Goal: Feedback & Contribution: Leave review/rating

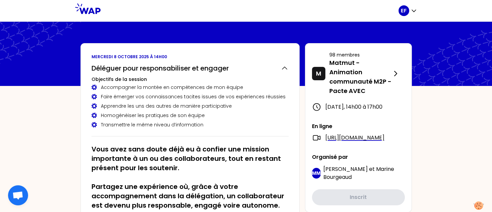
drag, startPoint x: 214, startPoint y: 12, endPoint x: 34, endPoint y: -3, distance: 180.6
click at [34, 0] on html "EF [DATE] 14h00 Déléguer pour responsabiliser et engager Objectifs de la sessio…" at bounding box center [246, 106] width 492 height 212
drag, startPoint x: 141, startPoint y: 8, endPoint x: 162, endPoint y: 11, distance: 20.9
click at [162, 11] on div at bounding box center [250, 10] width 298 height 21
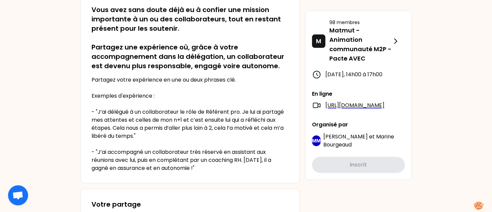
scroll to position [33, 0]
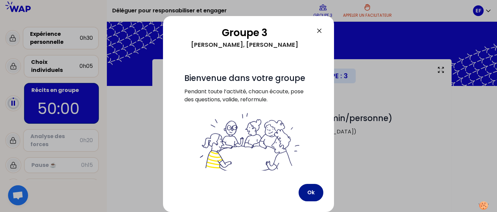
click at [316, 191] on button "Ok" at bounding box center [311, 192] width 25 height 17
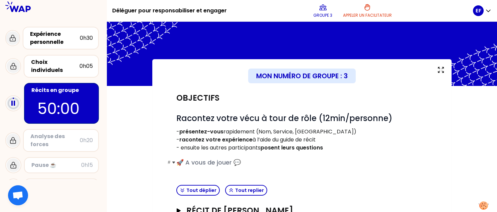
drag, startPoint x: 408, startPoint y: 171, endPoint x: 405, endPoint y: 166, distance: 6.2
click at [406, 169] on div "Objectifs # Racontez votre vécu à tour de rôle (12min/personne) - présentez-vou…" at bounding box center [302, 134] width 256 height 96
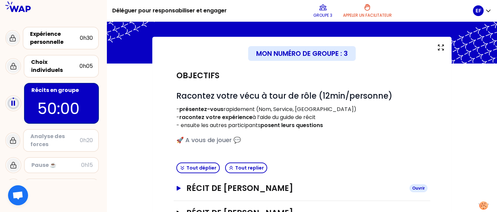
scroll to position [67, 0]
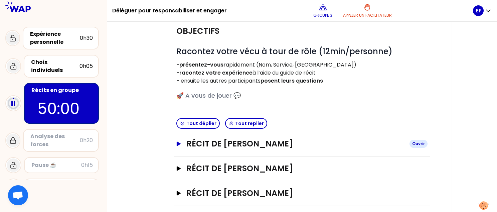
click at [277, 147] on h3 "Récit de [PERSON_NAME]" at bounding box center [295, 143] width 218 height 11
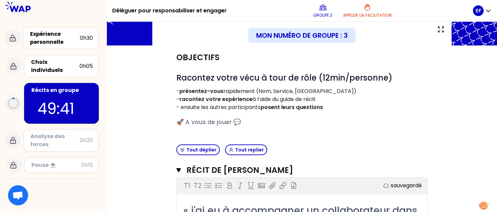
scroll to position [0, 0]
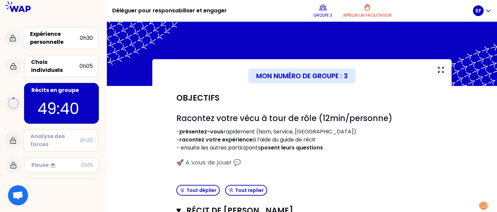
drag, startPoint x: 378, startPoint y: 78, endPoint x: 420, endPoint y: 69, distance: 42.2
click at [420, 69] on div "Mon numéro de groupe : 3" at bounding box center [301, 75] width 267 height 15
drag, startPoint x: 384, startPoint y: 44, endPoint x: 334, endPoint y: 35, distance: 50.3
click at [334, 35] on div at bounding box center [302, 54] width 390 height 64
drag, startPoint x: 248, startPoint y: 9, endPoint x: 267, endPoint y: 13, distance: 20.1
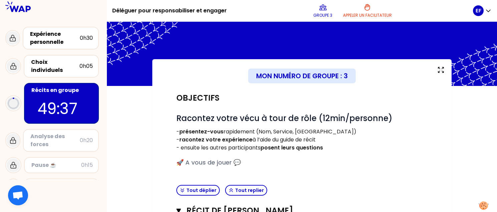
click at [267, 13] on div "Groupe 3 Appeler un facilitateur" at bounding box center [352, 11] width 241 height 20
click at [267, 12] on div "Groupe 3 Appeler un facilitateur" at bounding box center [352, 11] width 241 height 20
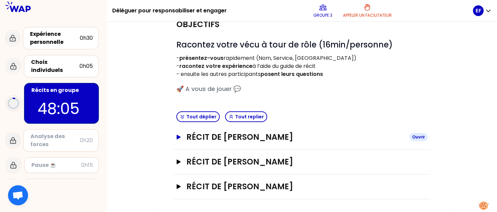
click at [251, 136] on h3 "Récit de [PERSON_NAME]" at bounding box center [295, 137] width 218 height 11
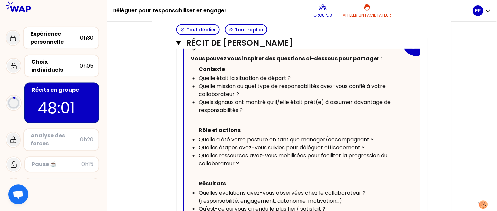
scroll to position [274, 0]
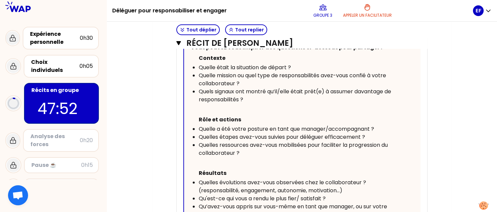
drag, startPoint x: 443, startPoint y: 9, endPoint x: 432, endPoint y: 9, distance: 10.7
click at [432, 9] on div "Groupe 3 Appeler un facilitateur" at bounding box center [352, 11] width 241 height 20
click at [438, 12] on div "Groupe 3 Appeler un facilitateur" at bounding box center [352, 11] width 241 height 20
drag, startPoint x: 56, startPoint y: 9, endPoint x: 81, endPoint y: 8, distance: 24.7
click at [97, 10] on div at bounding box center [53, 6] width 107 height 13
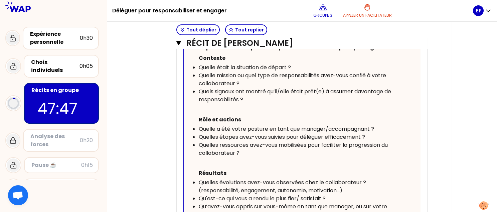
click at [77, 8] on div at bounding box center [53, 6] width 107 height 13
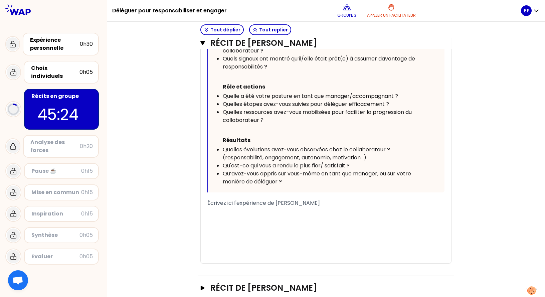
scroll to position [307, 0]
click at [298, 199] on span "Écrivez ici l'expérience de [PERSON_NAME]" at bounding box center [263, 202] width 113 height 8
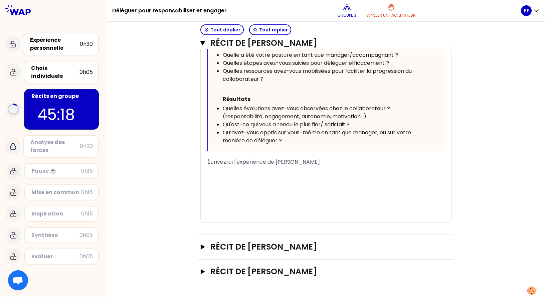
scroll to position [348, 0]
click at [276, 211] on h3 "Récit de [PERSON_NAME]" at bounding box center [319, 246] width 218 height 11
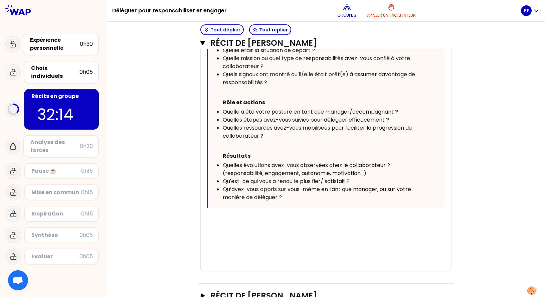
scroll to position [729, 0]
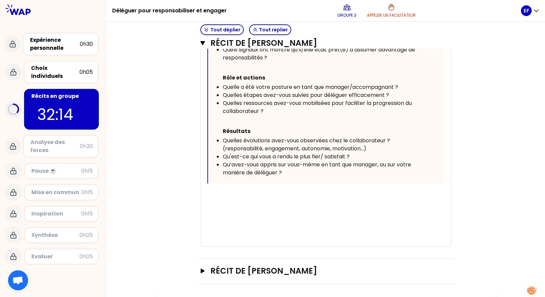
click at [314, 202] on div "﻿" at bounding box center [325, 202] width 237 height 8
click at [244, 200] on div "﻿" at bounding box center [325, 202] width 237 height 8
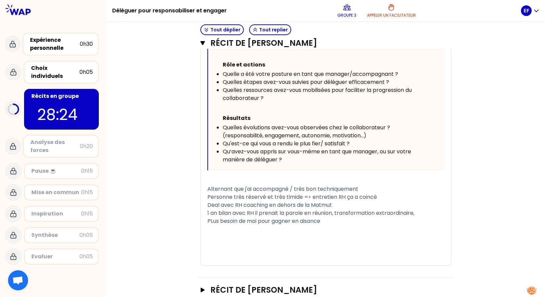
click at [212, 211] on span "PLus besoin de moi pour gagner en aisance" at bounding box center [263, 221] width 113 height 8
click at [335, 211] on div "Plus besoin de moi pour gagner en aisance" at bounding box center [325, 221] width 237 height 8
click at [433, 170] on div "Replier Vous pouvez vous inspirer des questions ci-dessous pour partager : Cont…" at bounding box center [326, 72] width 236 height 198
click at [251, 211] on div "﻿" at bounding box center [325, 237] width 237 height 8
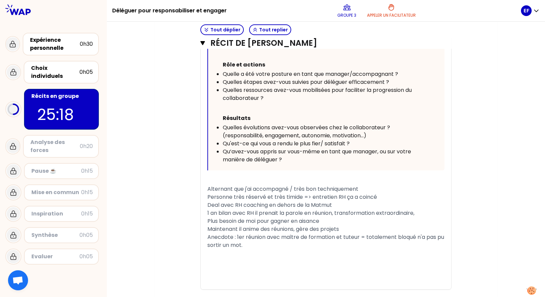
click at [360, 209] on div "Deal avec RH coaching en dehors de la Matmut" at bounding box center [325, 205] width 237 height 8
click at [383, 201] on div "Personne très réservé et très timide => entretien RH ça a coincé" at bounding box center [325, 197] width 237 height 8
click at [272, 211] on span "Plus besoin de moi pour gagner en aisance" at bounding box center [263, 221] width 112 height 8
click at [295, 211] on div "Anecdote : 1er réunion avec maître de formation et tuteur = totalement bloqué n…" at bounding box center [325, 241] width 237 height 16
click at [372, 209] on span "Deal avec RH coaching en dehors de la Matmut (psychologue payé par la Matmut)" at bounding box center [316, 205] width 218 height 8
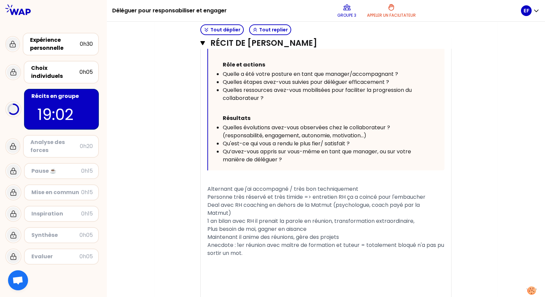
click at [264, 201] on span "Personne très réservé et très timide => entretien RH ça a coincé pour l'embauch…" at bounding box center [316, 197] width 218 height 8
click at [218, 211] on span "1 an bilan avec RH il prenait la parole en réunion, transformation extraordinai…" at bounding box center [310, 221] width 207 height 8
click at [260, 211] on span "Plus besoin de moi, gagner en aisance" at bounding box center [256, 229] width 99 height 8
click at [288, 211] on span "Plus besoin de moi, IL a gagner en aisance" at bounding box center [261, 229] width 109 height 8
click at [262, 211] on span "Plus besoin de moi, IL a gagné en aisance" at bounding box center [260, 229] width 107 height 8
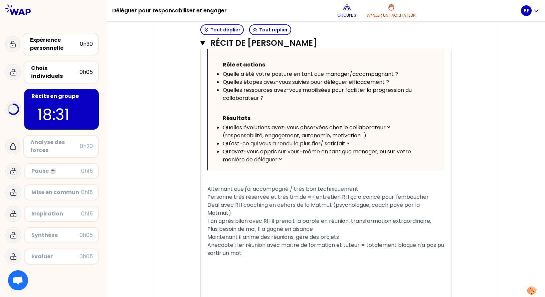
click at [297, 211] on div "Anecdote : 1er réunion avec maître de formation et tuteur = totalement bloqué n…" at bounding box center [325, 249] width 237 height 16
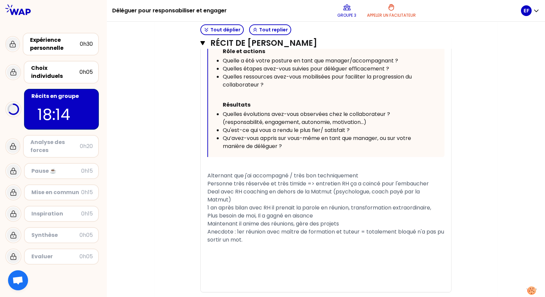
scroll to position [801, 0]
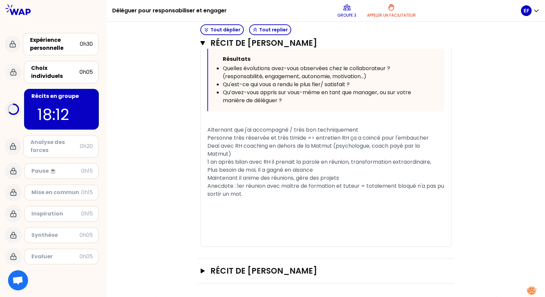
click at [304, 211] on h3 "Récit de [PERSON_NAME]" at bounding box center [319, 270] width 218 height 11
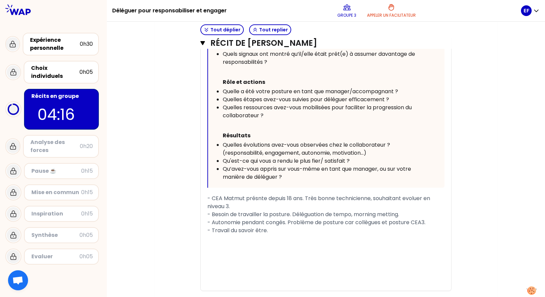
scroll to position [1175, 0]
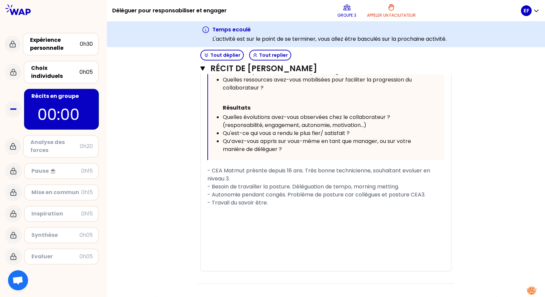
scroll to position [1238, 0]
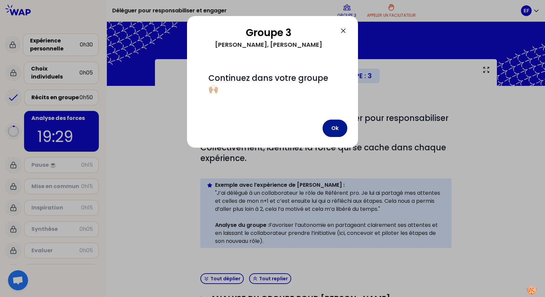
click at [333, 126] on button "Ok" at bounding box center [335, 128] width 25 height 17
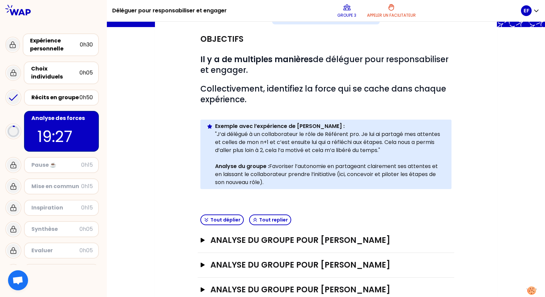
scroll to position [77, 0]
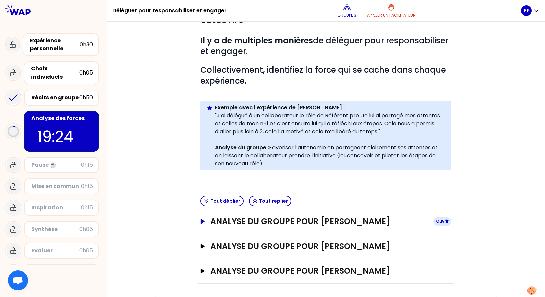
click at [310, 211] on h3 "ANALYSE DU GROUPE POUR [PERSON_NAME]" at bounding box center [319, 221] width 218 height 11
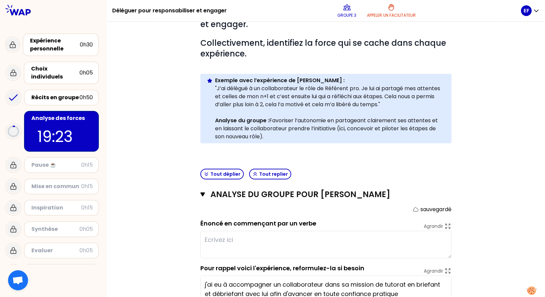
scroll to position [144, 0]
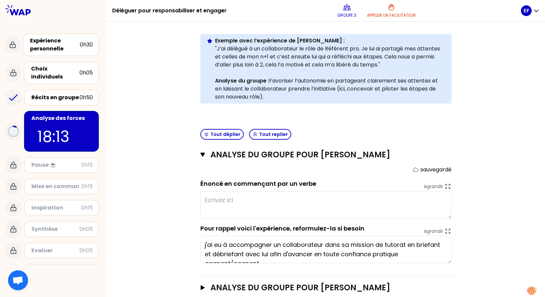
click at [279, 199] on textarea at bounding box center [325, 204] width 251 height 27
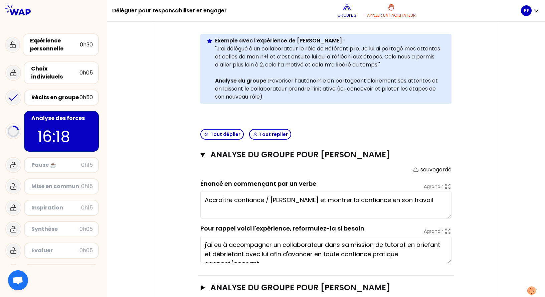
drag, startPoint x: 269, startPoint y: 199, endPoint x: 283, endPoint y: 200, distance: 14.8
click at [283, 200] on textarea "Accroître confiance / [PERSON_NAME] et montrer la confiance en son travail" at bounding box center [325, 204] width 251 height 27
click at [293, 203] on textarea "Accroître confiance / [PERSON_NAME] et montrer la confiance en son travail" at bounding box center [325, 204] width 251 height 27
click at [233, 201] on textarea "Accroître confiance / [PERSON_NAME] et montrer la confiance en son travail" at bounding box center [325, 204] width 251 height 27
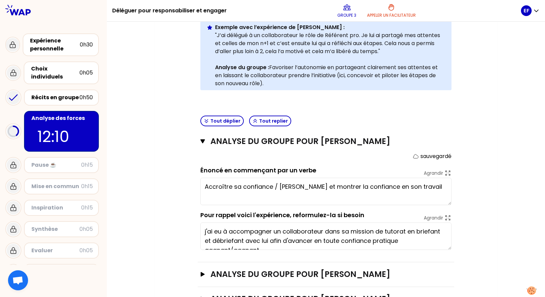
scroll to position [186, 0]
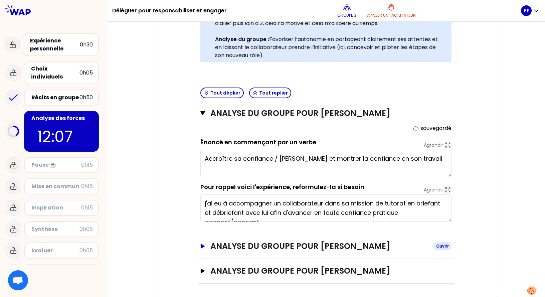
type textarea "Accroître sa confiance / [PERSON_NAME] et montrer la confiance en son travail"
click at [343, 211] on h3 "ANALYSE DU GROUPE POUR [PERSON_NAME]" at bounding box center [319, 246] width 218 height 11
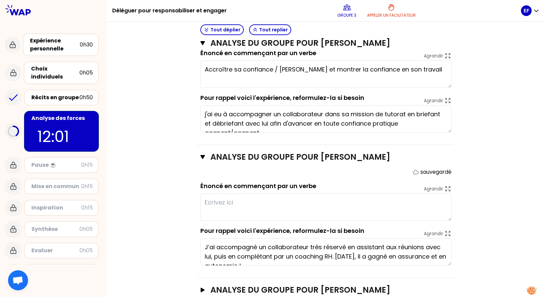
scroll to position [293, 0]
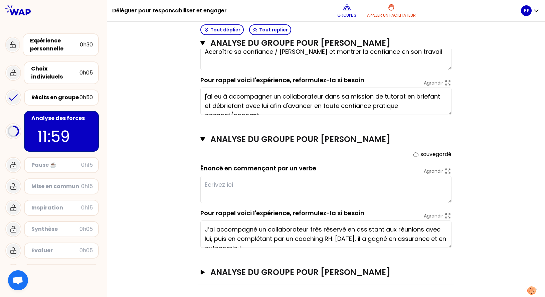
click at [384, 199] on textarea at bounding box center [325, 189] width 251 height 27
click at [462, 123] on div "Objectifs # Il y a de multiples manières de déléguer pour responsabiliser et en…" at bounding box center [325, 39] width 315 height 492
click at [302, 189] on textarea at bounding box center [325, 189] width 251 height 27
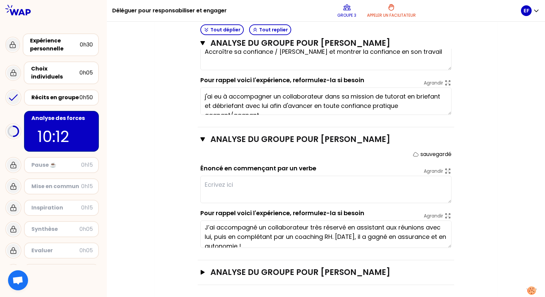
scroll to position [0, 0]
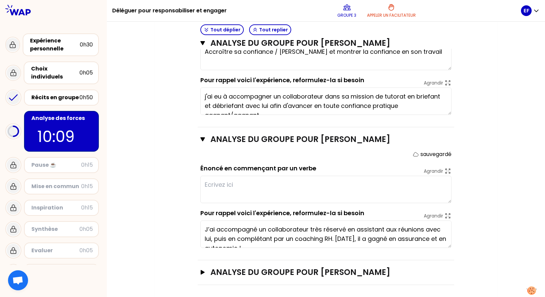
click at [289, 183] on textarea at bounding box center [325, 189] width 251 height 27
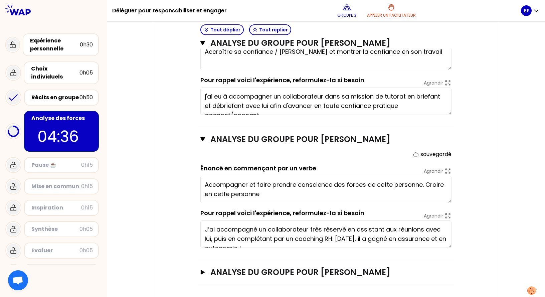
click at [248, 183] on textarea "Accompagner et faire prendre conscience des forces de cette personne. Croire en…" at bounding box center [325, 189] width 251 height 27
type textarea "Persuader et faire prendre conscience des forces de cette personne. Croire en c…"
click at [497, 200] on div "Mon numéro de groupe : 3 Objectifs # Il y a de multiples manières de déléguer p…" at bounding box center [326, 33] width 438 height 532
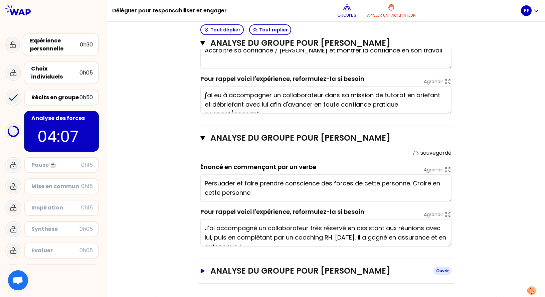
click at [335, 211] on h3 "ANALYSE DU GROUPE POUR [PERSON_NAME]" at bounding box center [319, 270] width 218 height 11
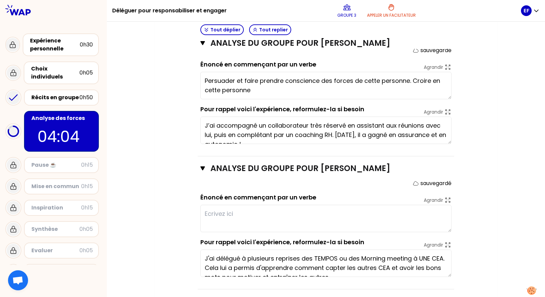
scroll to position [402, 0]
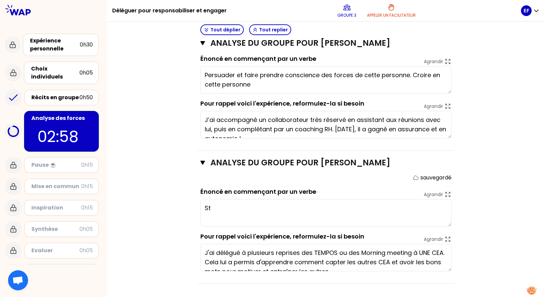
type textarea "S"
type textarea "Faire confiance dans la prise d'autonomie. Responsabiliser pour faire grandir."
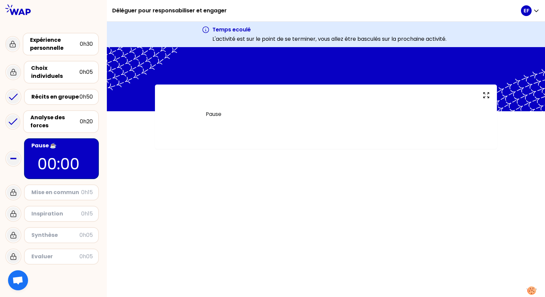
drag, startPoint x: 49, startPoint y: 115, endPoint x: 133, endPoint y: 146, distance: 89.7
click at [49, 115] on div "Analyse des forces" at bounding box center [54, 122] width 49 height 16
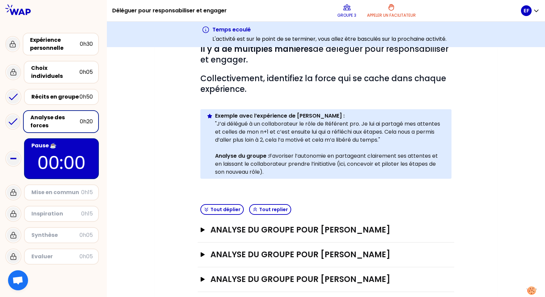
scroll to position [103, 0]
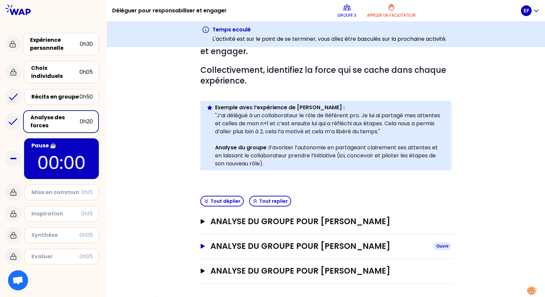
click at [362, 211] on h3 "ANALYSE DU GROUPE POUR [PERSON_NAME]" at bounding box center [319, 246] width 218 height 11
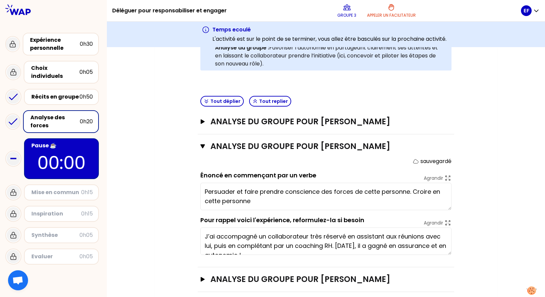
scroll to position [211, 0]
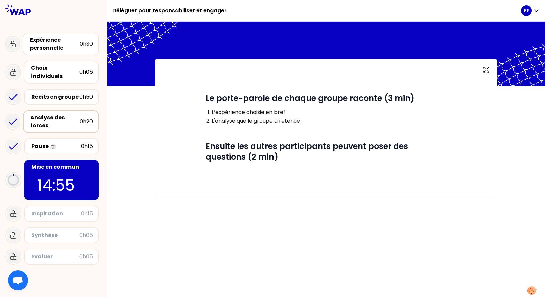
click at [63, 118] on div "Analyse des forces" at bounding box center [54, 122] width 49 height 16
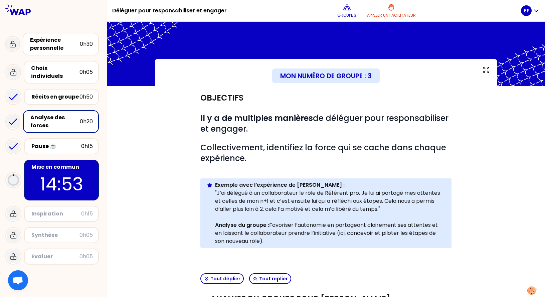
scroll to position [77, 0]
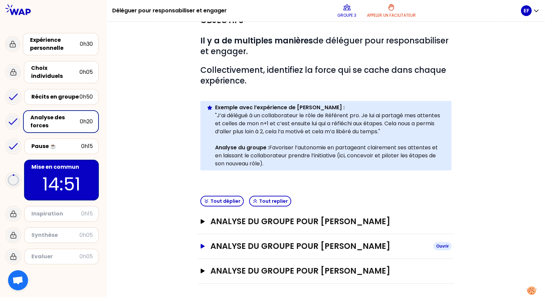
click at [343, 211] on h3 "ANALYSE DU GROUPE POUR [PERSON_NAME]" at bounding box center [319, 246] width 218 height 11
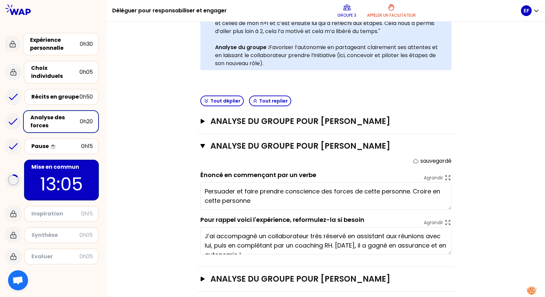
scroll to position [9, 0]
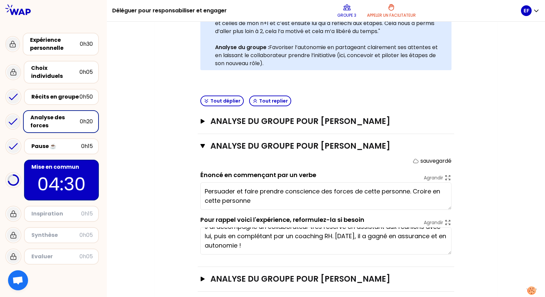
click at [497, 129] on div "Mon numéro de groupe : 3 Objectifs # Il y a de multiples manières de déléguer p…" at bounding box center [326, 92] width 438 height 423
click at [67, 171] on p "04:25" at bounding box center [61, 184] width 63 height 26
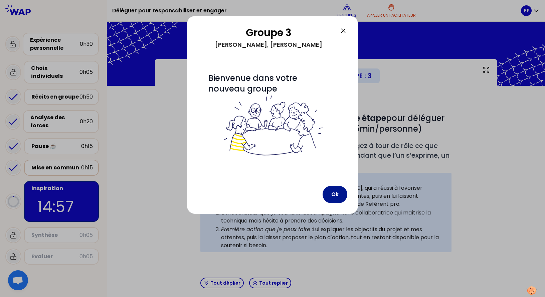
click at [329, 196] on button "Ok" at bounding box center [335, 194] width 25 height 17
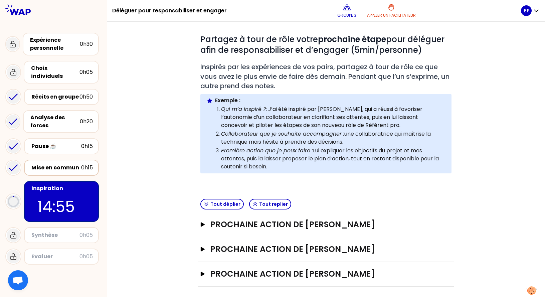
scroll to position [82, 0]
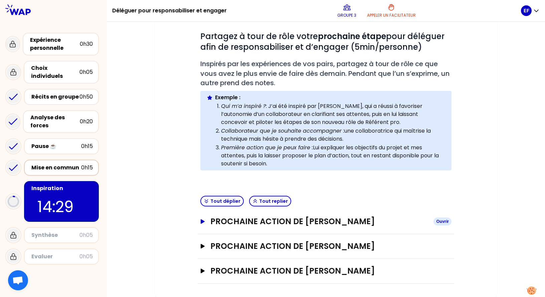
drag, startPoint x: 349, startPoint y: 219, endPoint x: 354, endPoint y: 218, distance: 5.1
click at [352, 211] on h3 "Prochaine action de [PERSON_NAME]" at bounding box center [319, 221] width 218 height 11
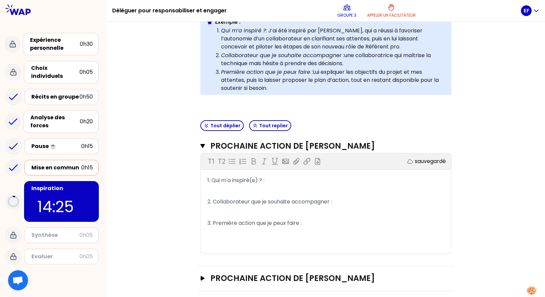
scroll to position [182, 0]
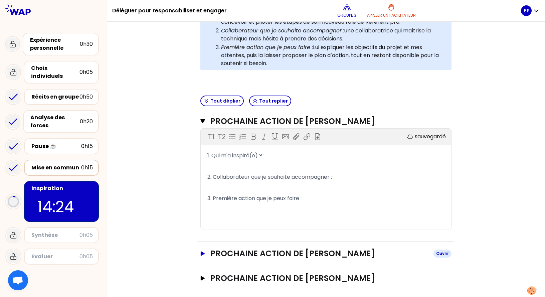
click at [327, 211] on h3 "Prochaine action de [PERSON_NAME]" at bounding box center [319, 253] width 218 height 11
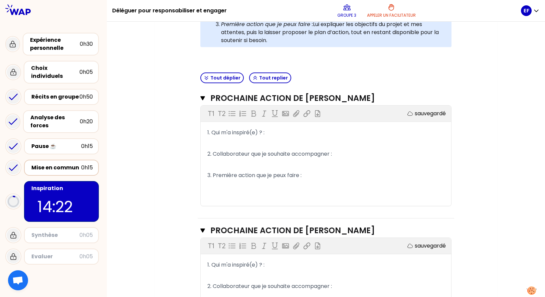
scroll to position [215, 0]
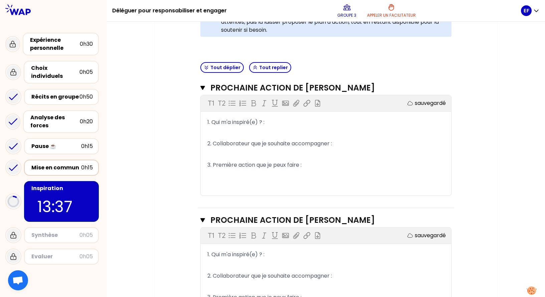
click at [327, 125] on p "1. Qui m'a inspiré(e) ? :" at bounding box center [325, 122] width 237 height 11
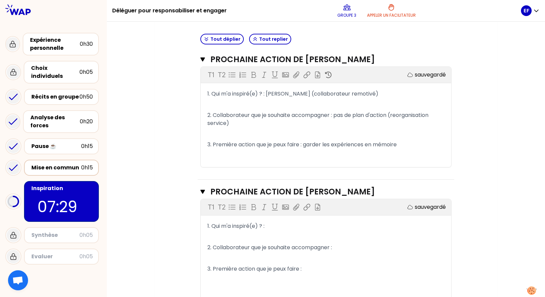
scroll to position [275, 0]
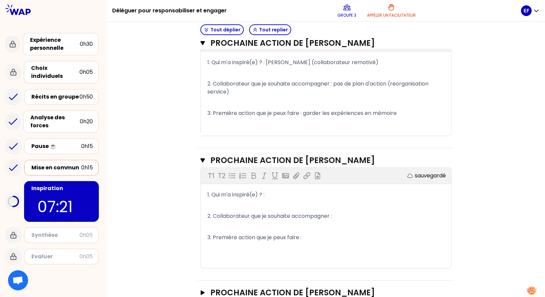
drag, startPoint x: 291, startPoint y: 199, endPoint x: 294, endPoint y: 196, distance: 3.5
click at [293, 197] on p "1. Qui m'a inspiré(e) ? :" at bounding box center [325, 194] width 237 height 11
click at [360, 211] on p "2. Collaborateur que je souhaite accompagner :" at bounding box center [325, 216] width 237 height 11
click at [334, 211] on p "3. Première action que je peux faire :" at bounding box center [325, 237] width 237 height 11
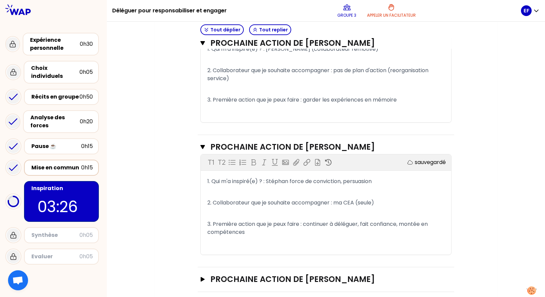
scroll to position [297, 0]
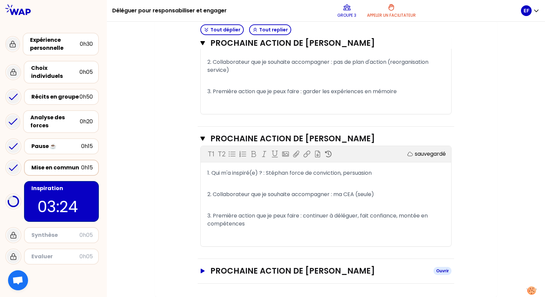
click at [314, 211] on h3 "Prochaine action de [PERSON_NAME]" at bounding box center [319, 270] width 218 height 11
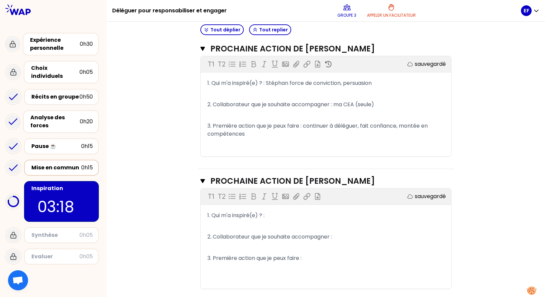
scroll to position [390, 0]
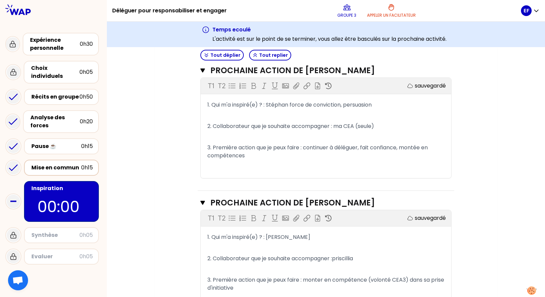
click at [497, 166] on div "Mon numéro de groupe : 3 Objectifs # Partagez à tour de rôle votre prochaine ét…" at bounding box center [326, 15] width 438 height 642
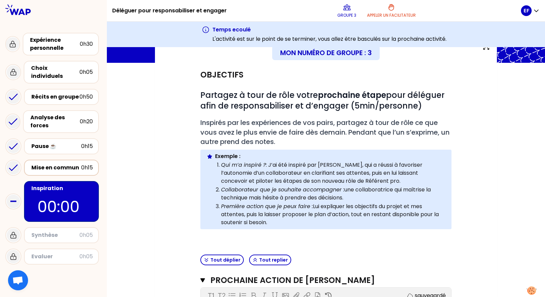
scroll to position [0, 0]
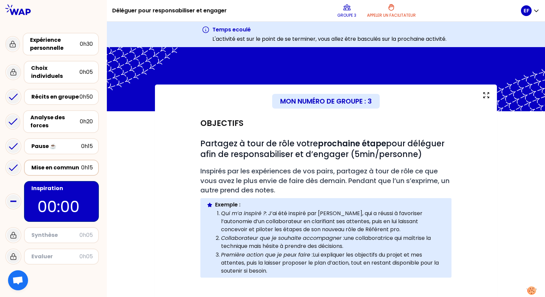
click at [63, 211] on div "Evaluer" at bounding box center [55, 256] width 48 height 8
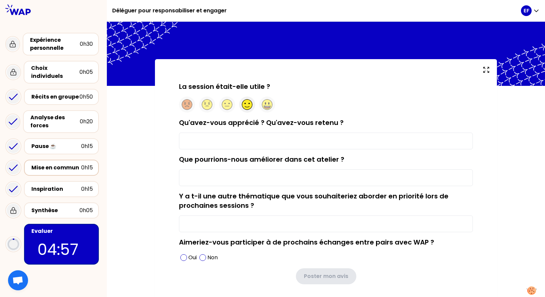
click at [247, 107] on circle at bounding box center [247, 105] width 10 height 10
click at [242, 138] on input "Qu'avez-vous apprécié ? Qu'avez-vous retenu ?" at bounding box center [326, 141] width 294 height 17
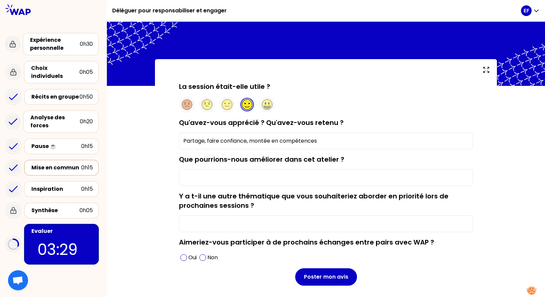
type input "Partage, faire confiance, montée en compétences"
click at [248, 174] on input "Que pourrions-nous améliorer dans cet atelier ?" at bounding box center [326, 177] width 294 height 17
type input "L"
type input "J"
type input "O"
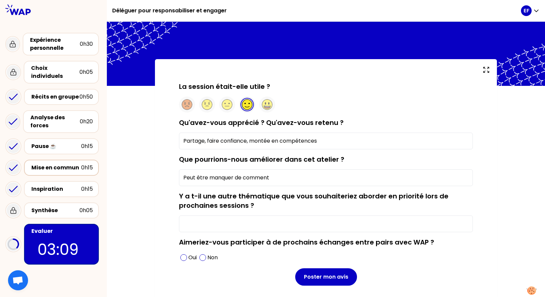
click at [243, 179] on input "Peut être manquer de comment" at bounding box center [326, 177] width 294 height 17
click at [271, 178] on input "Peut être manquer de "comment" at bounding box center [326, 177] width 294 height 17
click at [214, 177] on input "Peut être manquer de "comment"" at bounding box center [326, 177] width 294 height 17
drag, startPoint x: 213, startPoint y: 177, endPoint x: 182, endPoint y: 181, distance: 31.6
click at [182, 181] on input "Peut être manquer de "comment"" at bounding box center [326, 177] width 294 height 17
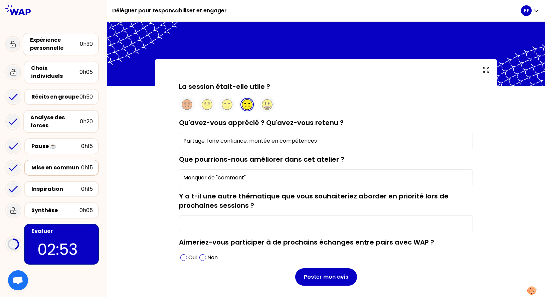
click at [262, 180] on input "Manquer de "comment"" at bounding box center [326, 177] width 294 height 17
drag, startPoint x: 215, startPoint y: 178, endPoint x: 170, endPoint y: 178, distance: 45.4
click at [170, 178] on div "La session était-elle utile ? Qu'avez-vous apprécié ? Qu'avez-vous retenu ? Par…" at bounding box center [325, 194] width 315 height 225
click at [298, 179] on input ""comment" déléguer ce qui a pu me ma" at bounding box center [326, 177] width 294 height 17
type input ""comment" déléguer : ce qui a pu me manquer"
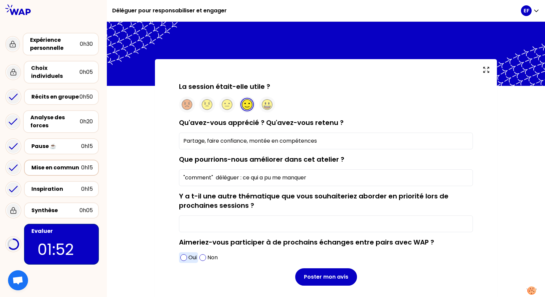
click at [188, 211] on div "Oui" at bounding box center [188, 257] width 19 height 11
click at [234, 211] on input "Y a t-il une autre thématique que vous souhaiteriez aborder en priorité lors de…" at bounding box center [326, 223] width 294 height 17
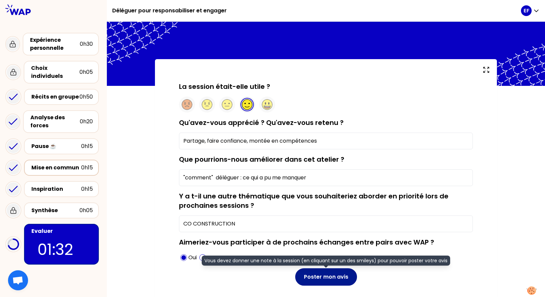
type input "CO CONSTRUCTION"
click at [322, 211] on button "Poster mon avis" at bounding box center [326, 276] width 62 height 17
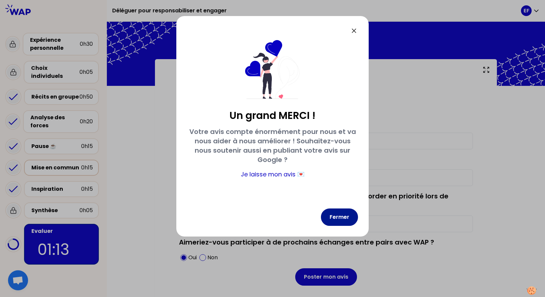
click at [340, 211] on button "Fermer" at bounding box center [339, 216] width 37 height 17
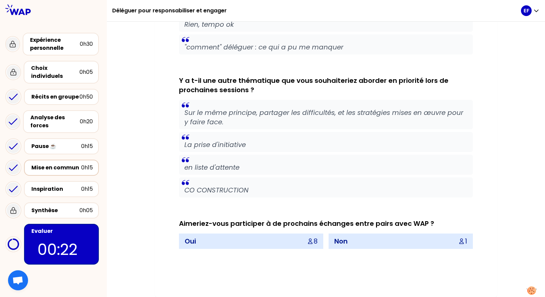
scroll to position [576, 0]
